Goal: Task Accomplishment & Management: Manage account settings

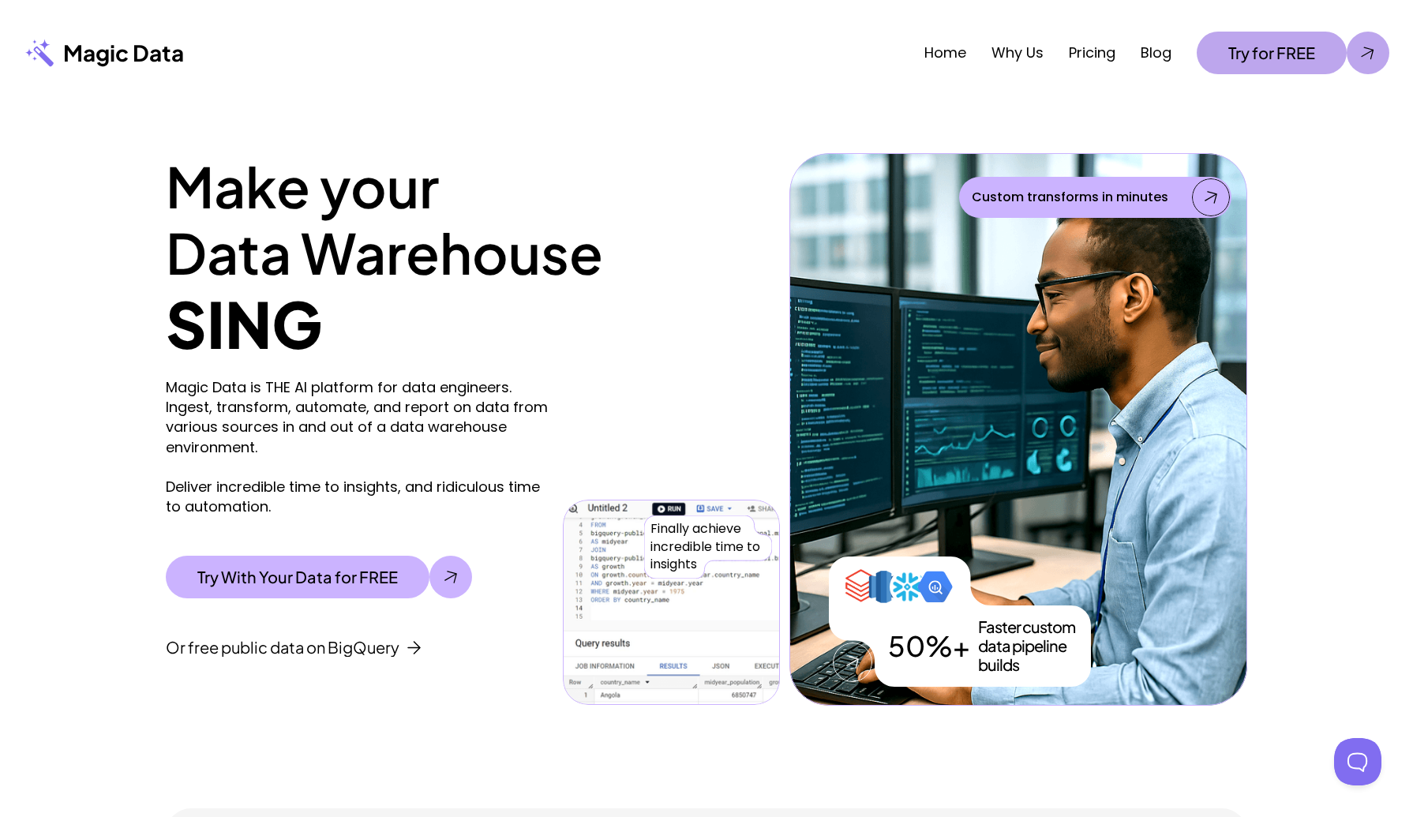
click at [1369, 48] on div at bounding box center [1366, 52] width 19 height 19
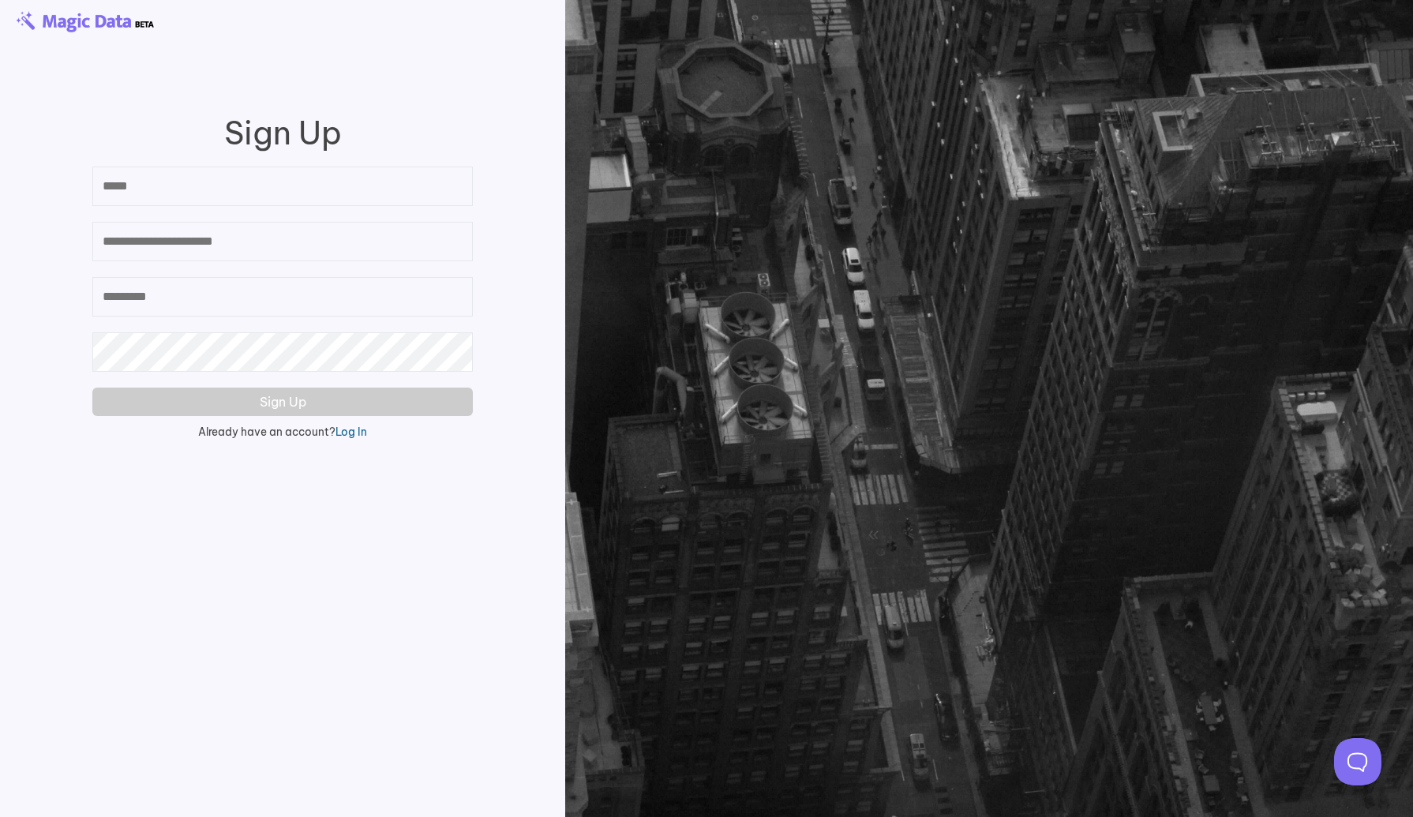
click at [351, 432] on link "Log In" at bounding box center [351, 432] width 32 height 14
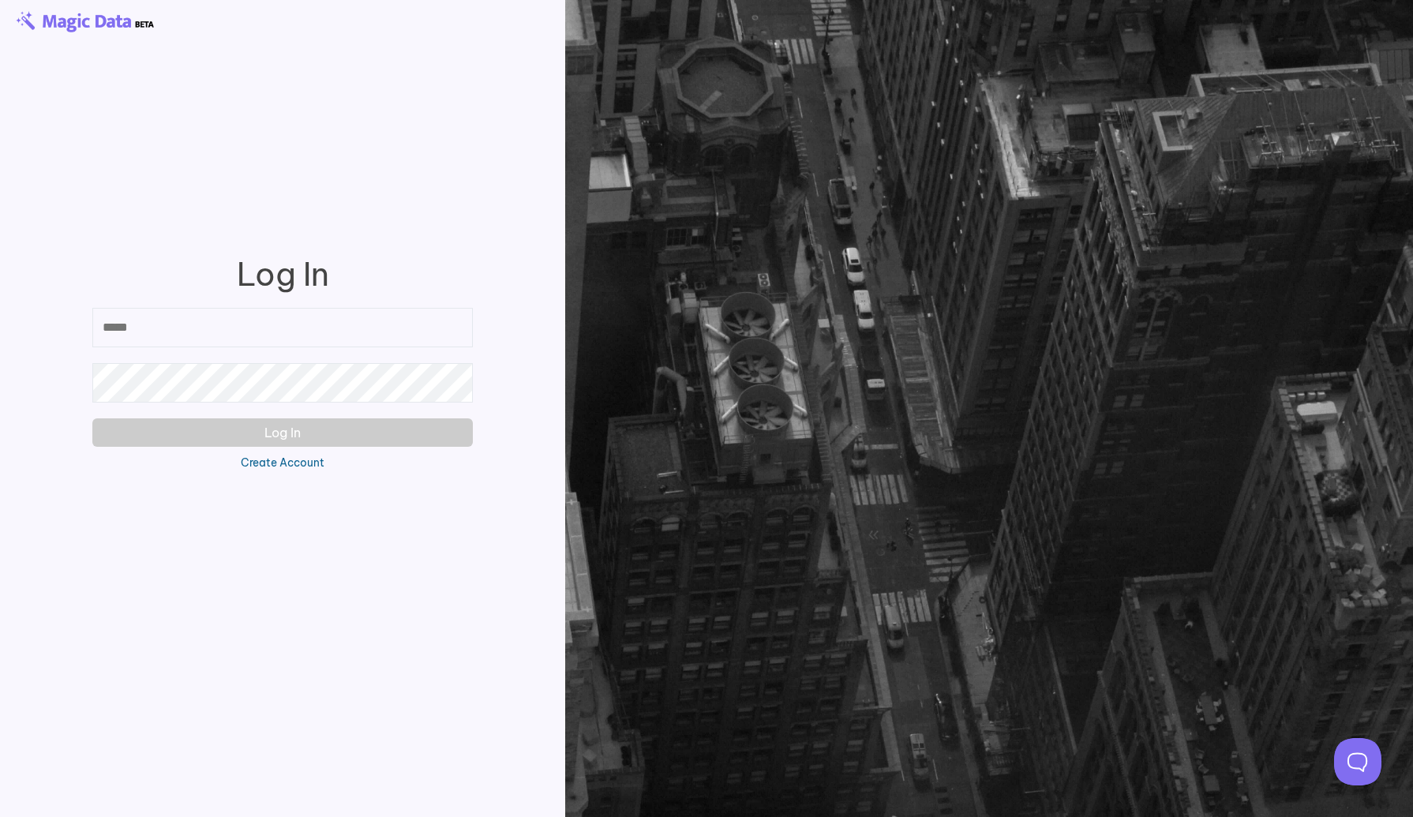
click at [149, 350] on div "Please input a valid email" at bounding box center [281, 327] width 395 height 55
click at [137, 320] on input "email" at bounding box center [282, 327] width 380 height 39
type input "*"
type input "**********"
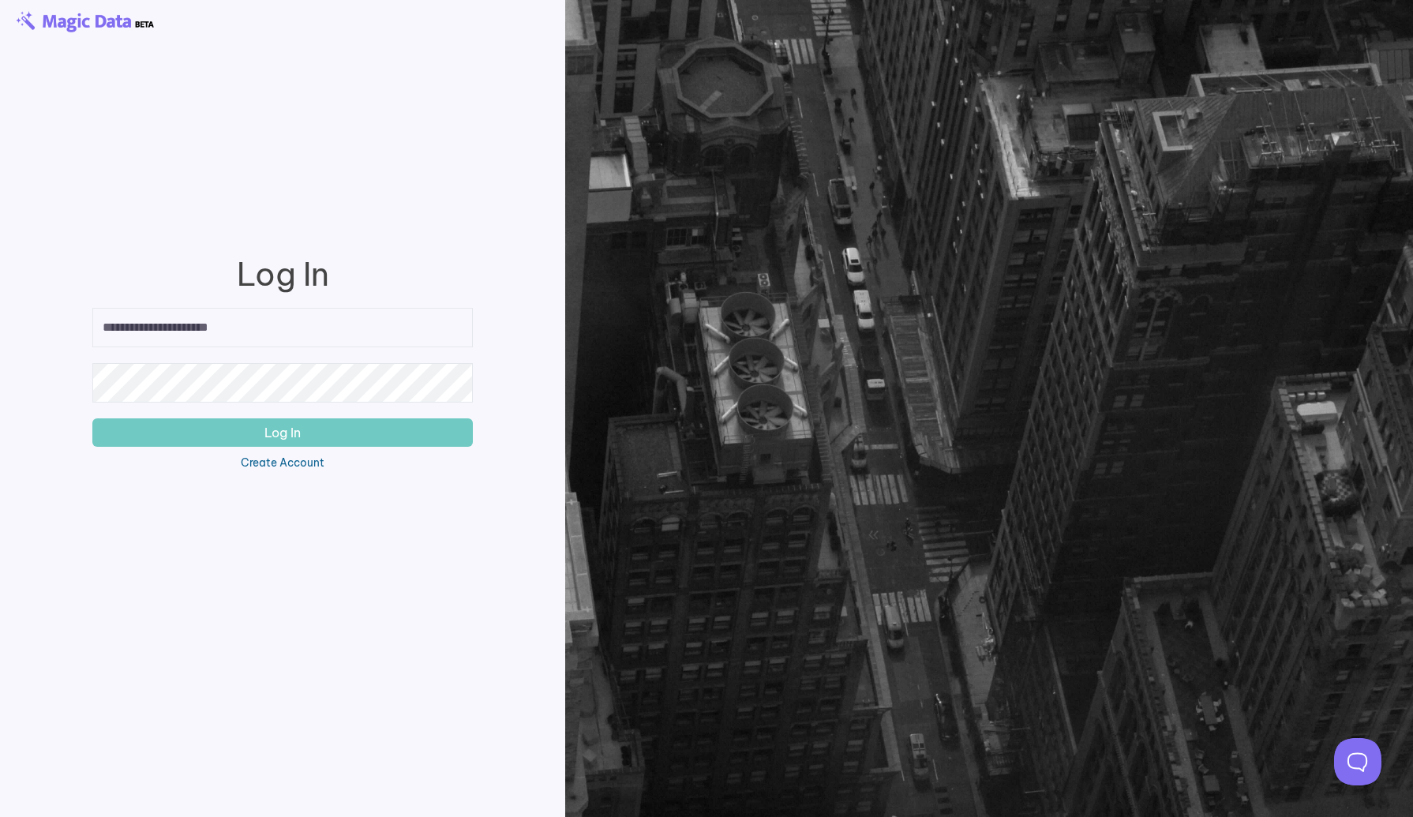
click at [190, 434] on button "Log In" at bounding box center [282, 432] width 380 height 28
